Goal: Check status: Check status

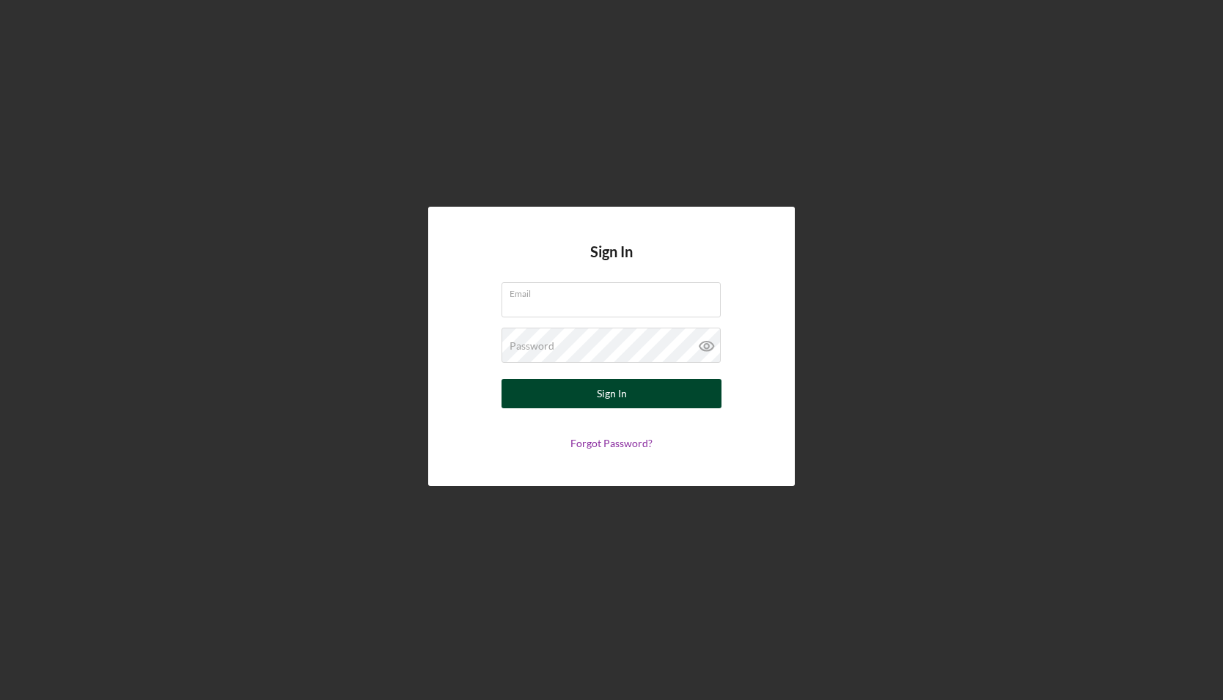
type input "[EMAIL_ADDRESS][DOMAIN_NAME]"
click at [668, 395] on button "Sign In" at bounding box center [611, 393] width 220 height 29
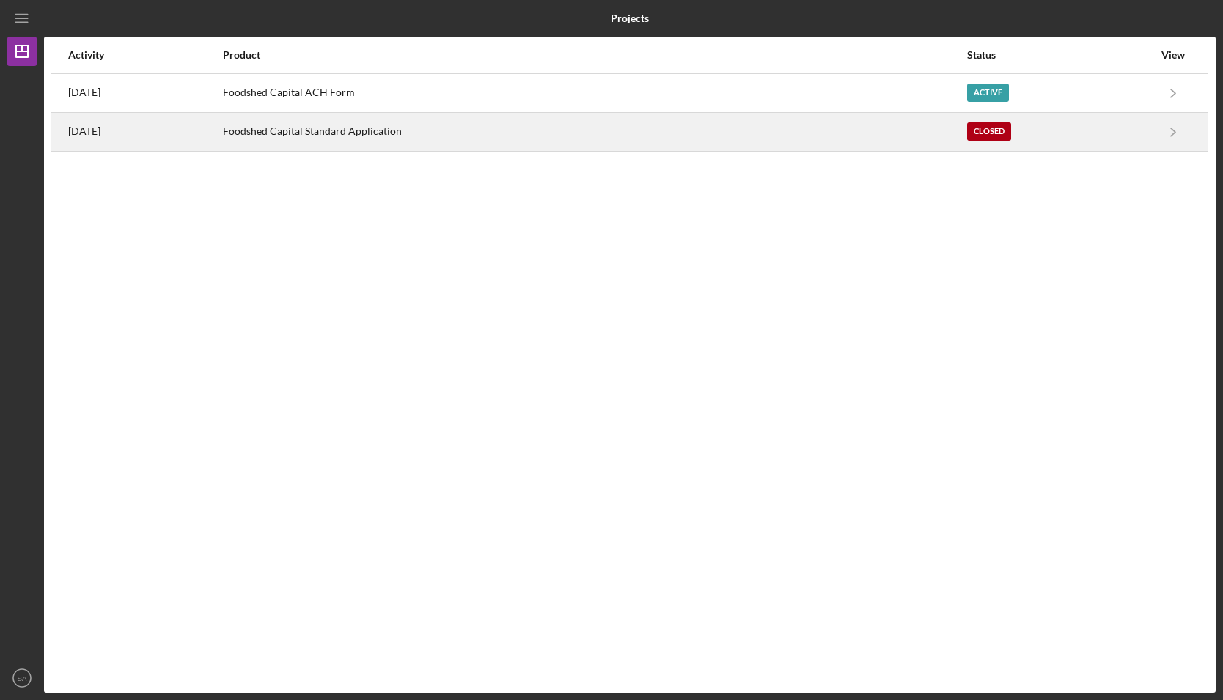
click at [716, 128] on div "Foodshed Capital Standard Application" at bounding box center [594, 132] width 743 height 37
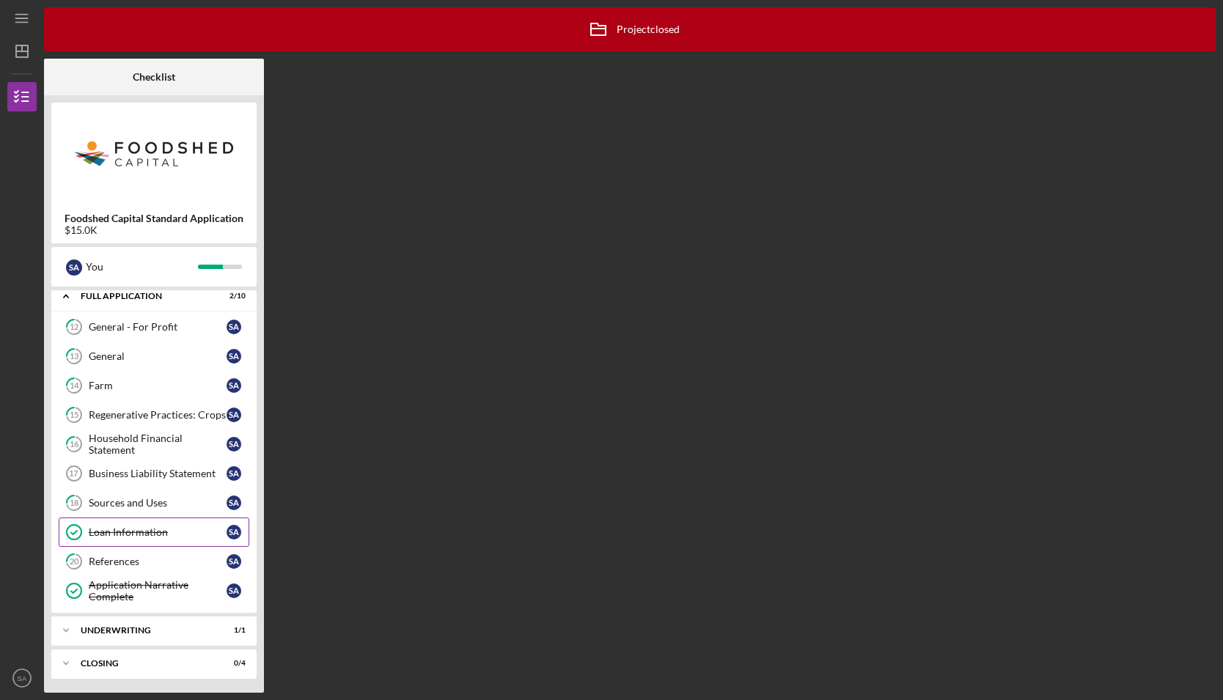
scroll to position [42, 0]
click at [93, 664] on div "Closing" at bounding box center [160, 662] width 158 height 9
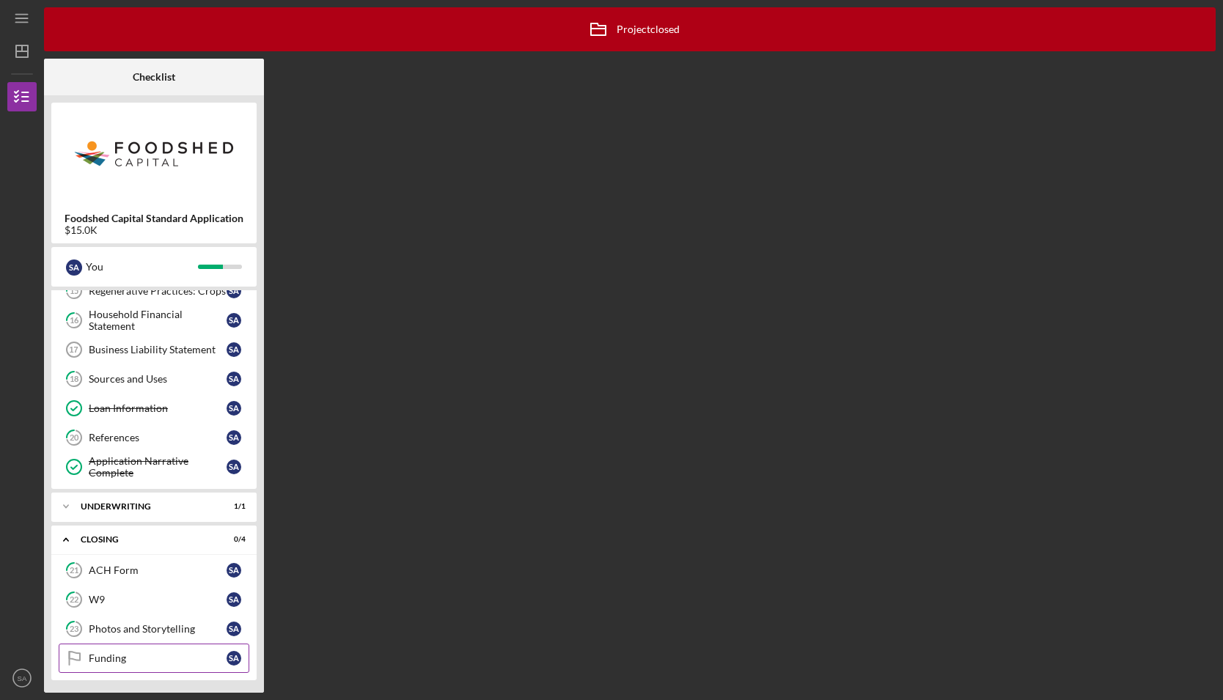
scroll to position [164, 0]
click at [119, 660] on div "Funding" at bounding box center [158, 659] width 138 height 12
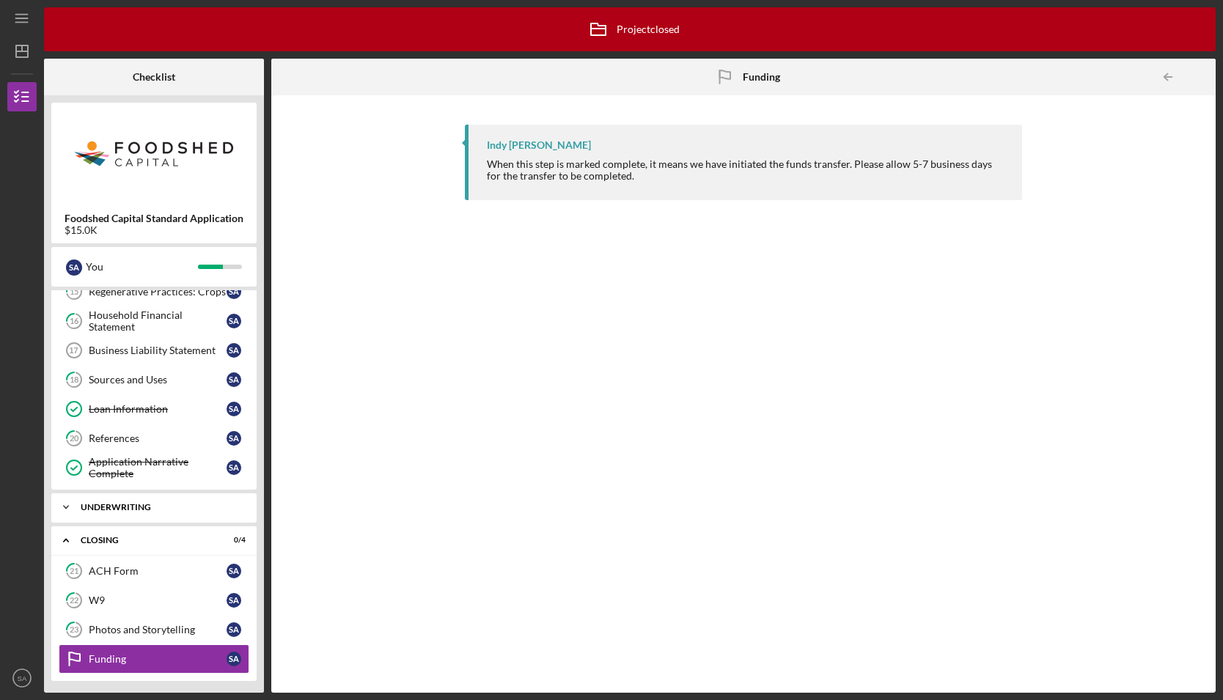
click at [144, 499] on div "Icon/Expander Underwriting 1 / 1" at bounding box center [153, 507] width 205 height 29
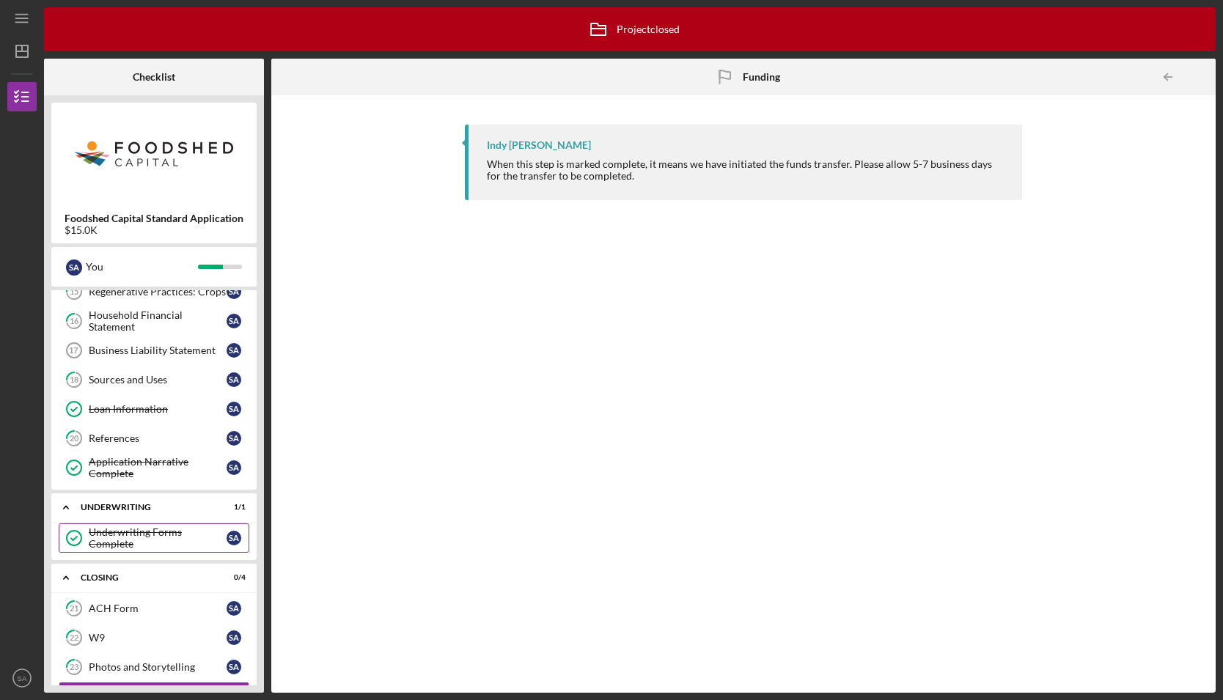
click at [182, 535] on div "Underwriting Forms Complete" at bounding box center [158, 537] width 138 height 23
